Goal: Transaction & Acquisition: Purchase product/service

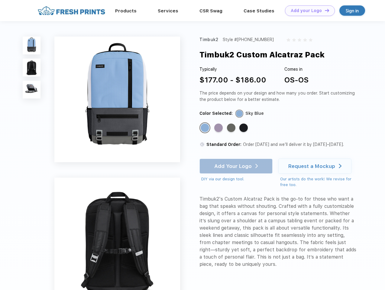
click at [308, 11] on link "Add your Logo Design Tool" at bounding box center [310, 10] width 50 height 11
click at [0, 0] on div "Design Tool" at bounding box center [0, 0] width 0 height 0
click at [325, 10] on link "Add your Logo Design Tool" at bounding box center [310, 10] width 50 height 11
click at [32, 45] on img at bounding box center [32, 46] width 18 height 18
click at [32, 68] on img at bounding box center [32, 68] width 18 height 18
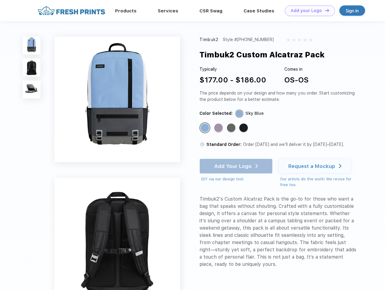
click at [32, 90] on img at bounding box center [32, 90] width 18 height 18
click at [206, 128] on div "Standard Color" at bounding box center [205, 128] width 8 height 8
click at [219, 128] on div "Standard Color" at bounding box center [219, 128] width 8 height 8
click at [232, 128] on div "Standard Color" at bounding box center [231, 128] width 8 height 8
click at [244, 128] on div "Standard Color" at bounding box center [244, 128] width 8 height 8
